Goal: Information Seeking & Learning: Learn about a topic

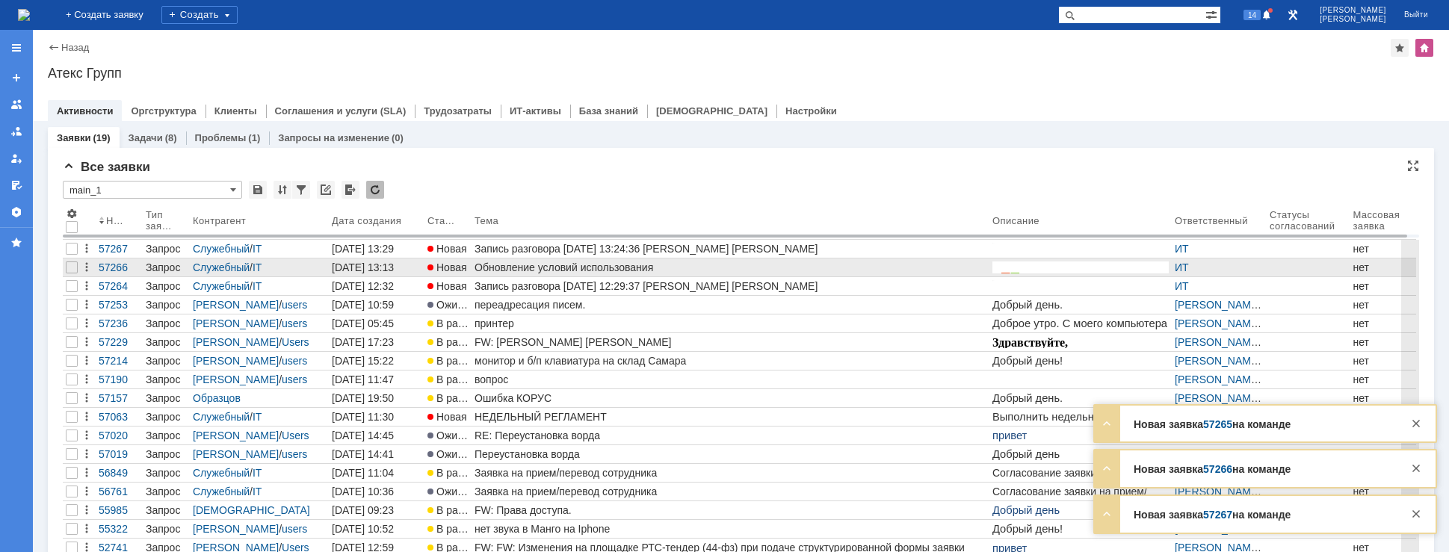
click at [517, 268] on div "Обновление условий использования" at bounding box center [730, 267] width 512 height 12
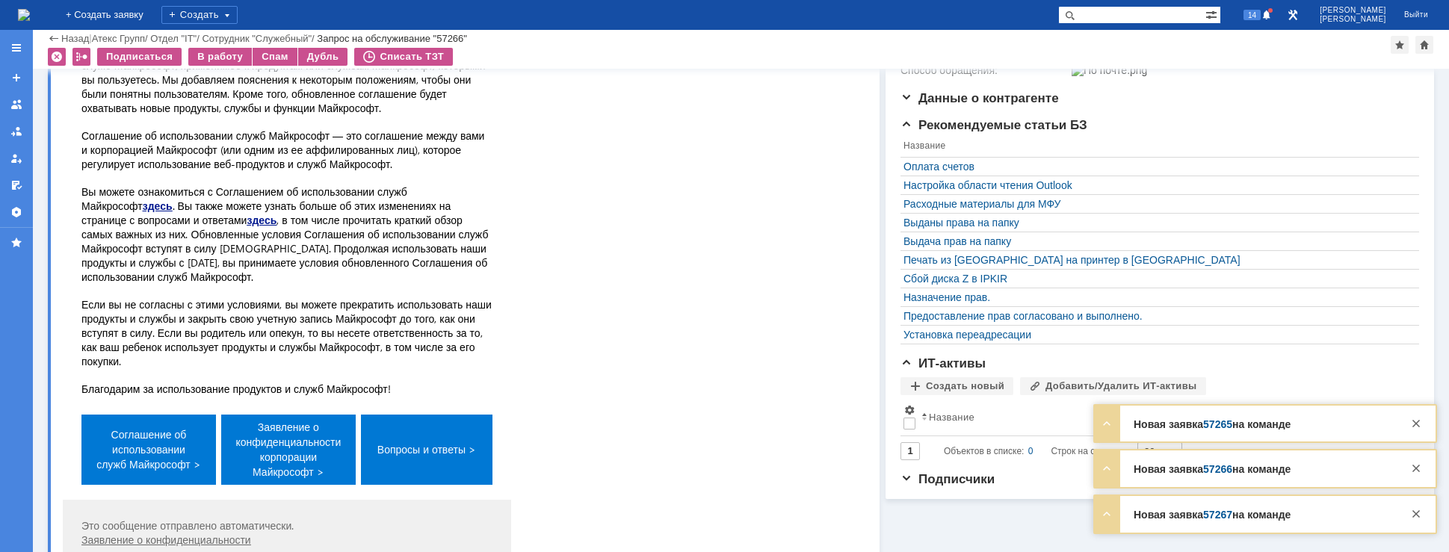
scroll to position [224, 0]
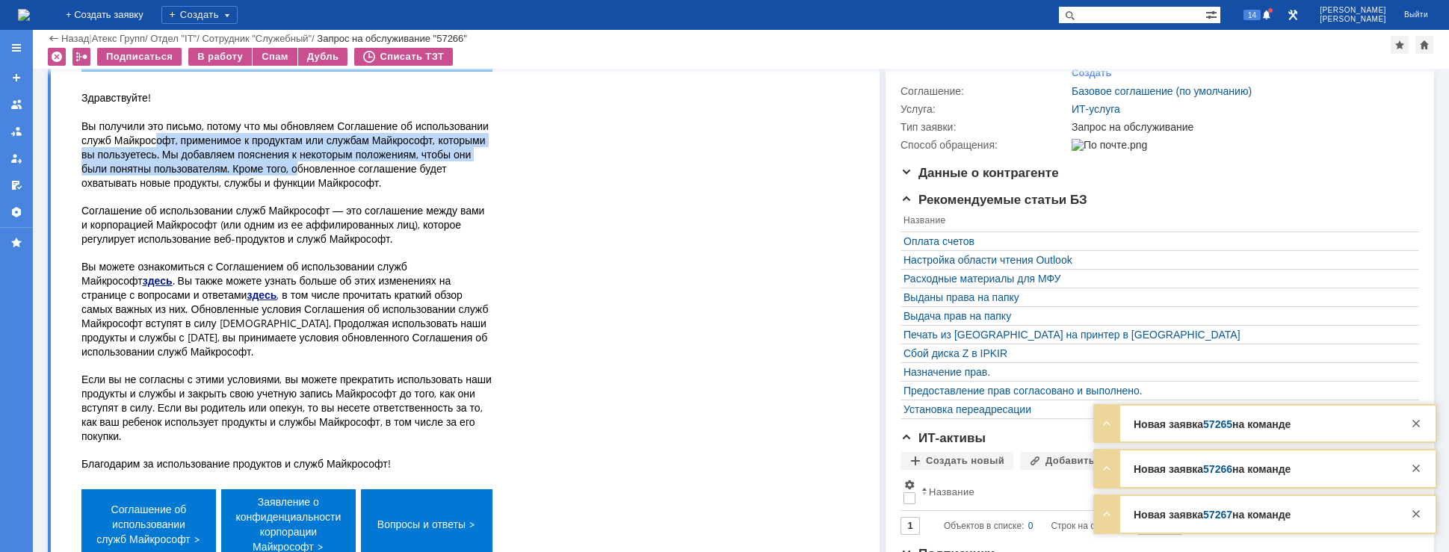
drag, startPoint x: 158, startPoint y: 136, endPoint x: 299, endPoint y: 164, distance: 143.9
click at [299, 164] on p "Здравствуйте! Вы получили это письмо, потому что мы обновляем Соглашение об исп…" at bounding box center [286, 139] width 411 height 99
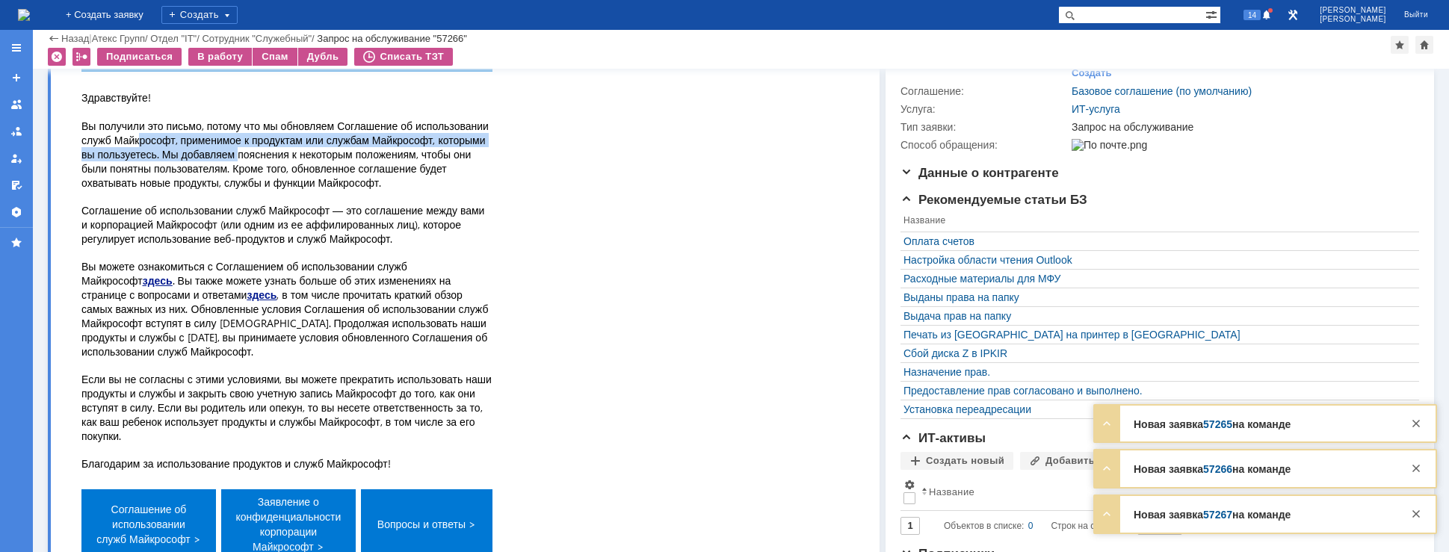
drag, startPoint x: 141, startPoint y: 134, endPoint x: 261, endPoint y: 165, distance: 123.4
click at [258, 165] on p "Здравствуйте! Вы получили это письмо, потому что мы обновляем Соглашение об исп…" at bounding box center [286, 139] width 411 height 99
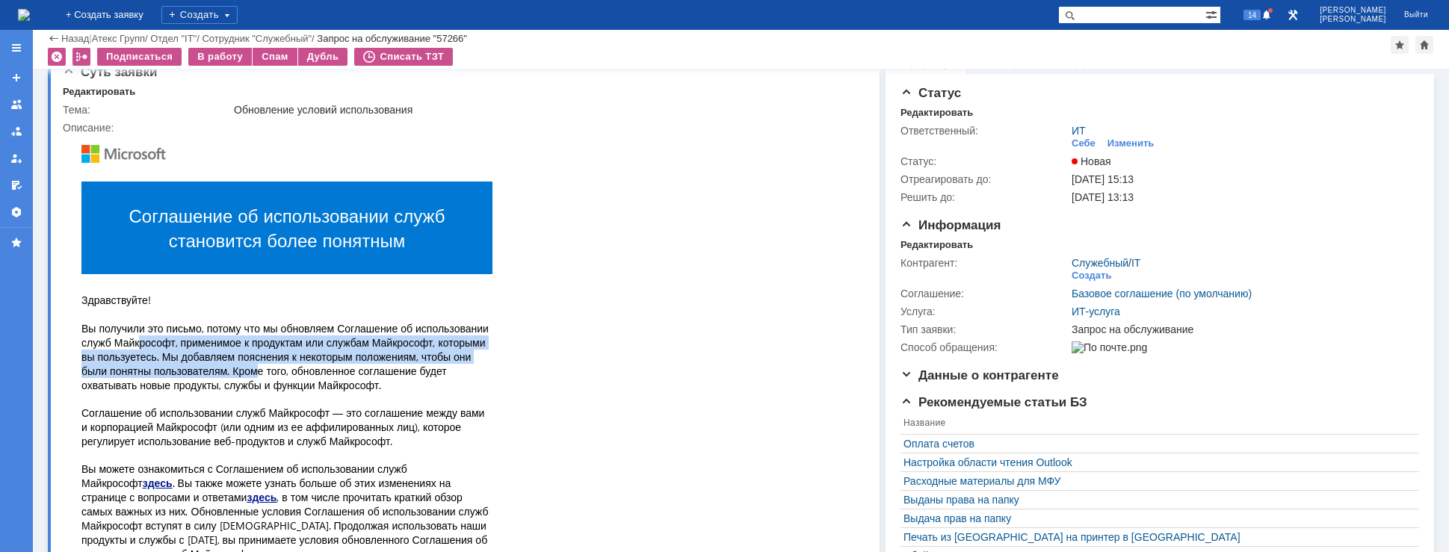
scroll to position [0, 0]
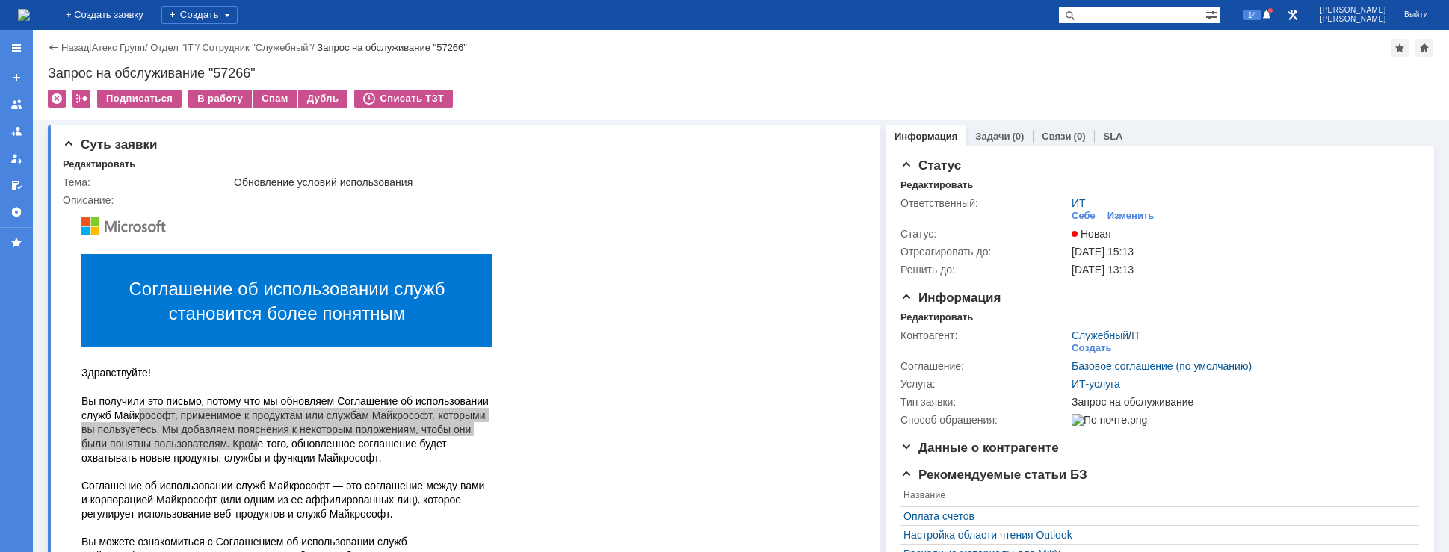
click at [30, 14] on img at bounding box center [24, 15] width 12 height 12
